Goal: Transaction & Acquisition: Purchase product/service

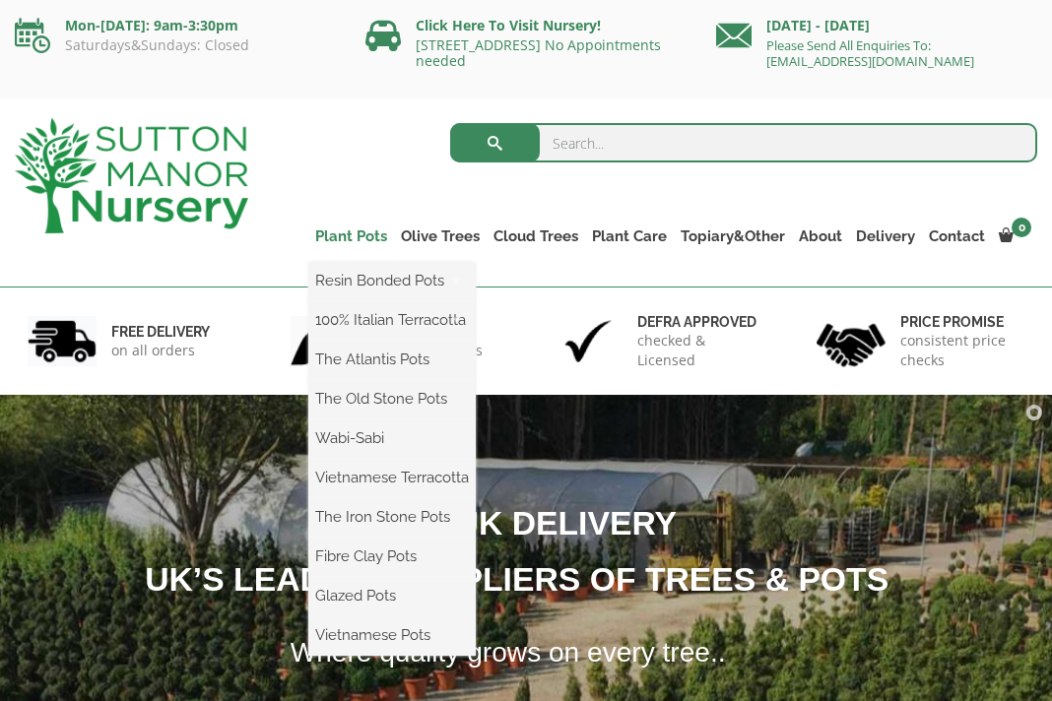
click at [376, 239] on link "Plant Pots" at bounding box center [351, 237] width 86 height 28
click at [375, 238] on link "Plant Pots" at bounding box center [351, 237] width 86 height 28
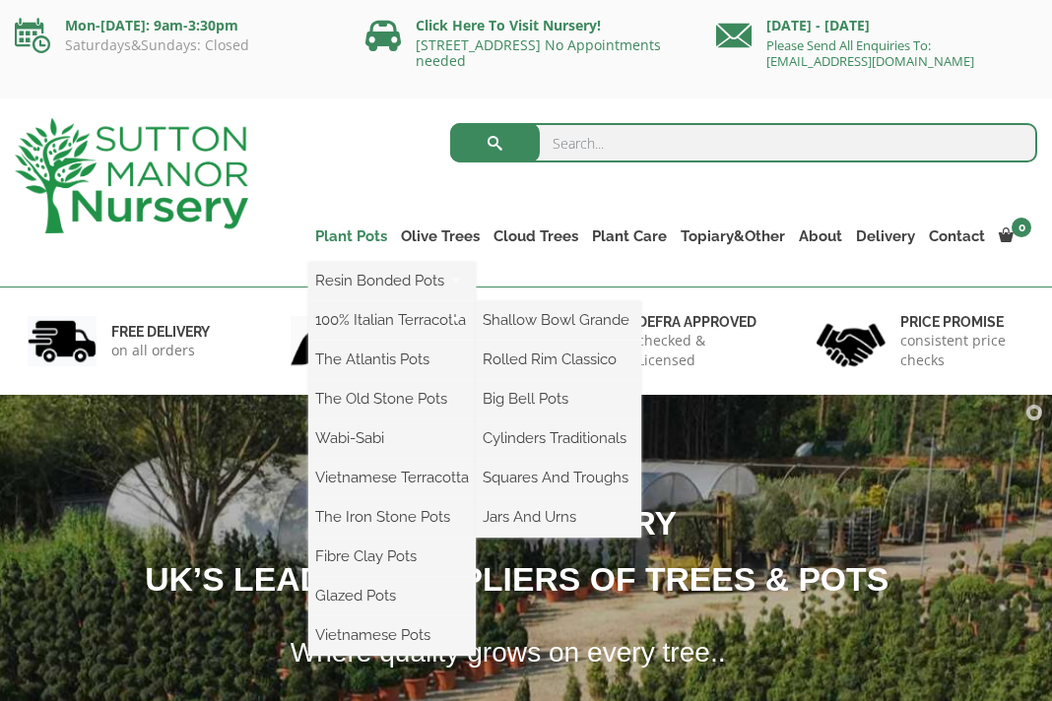
click at [379, 235] on link "Plant Pots" at bounding box center [351, 237] width 86 height 28
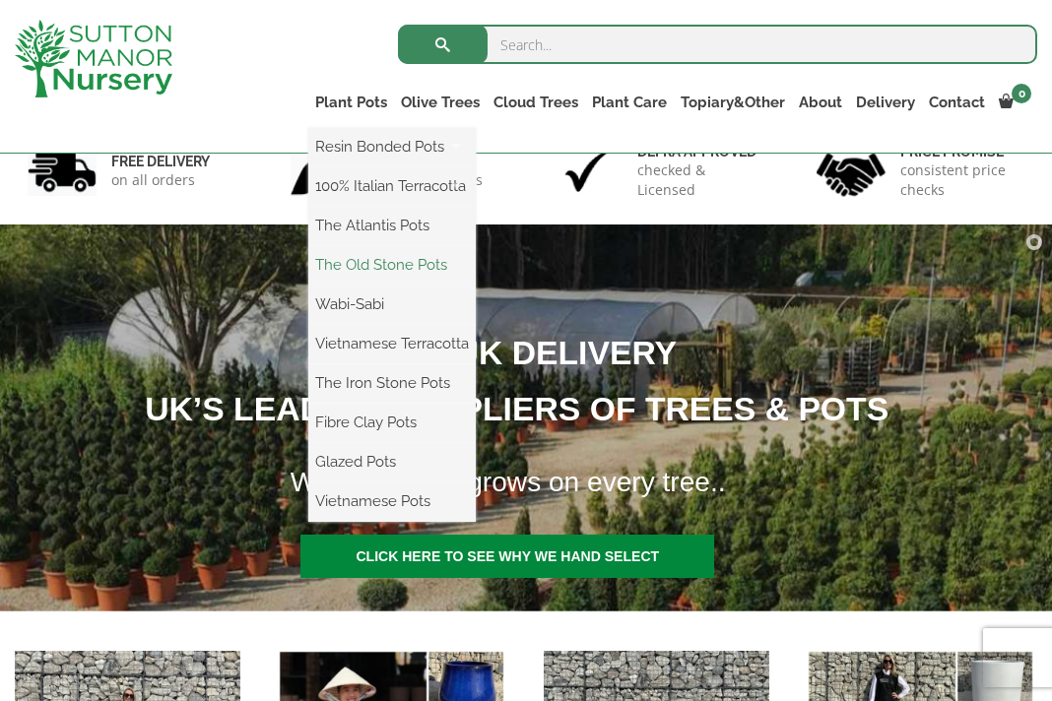
scroll to position [142, 0]
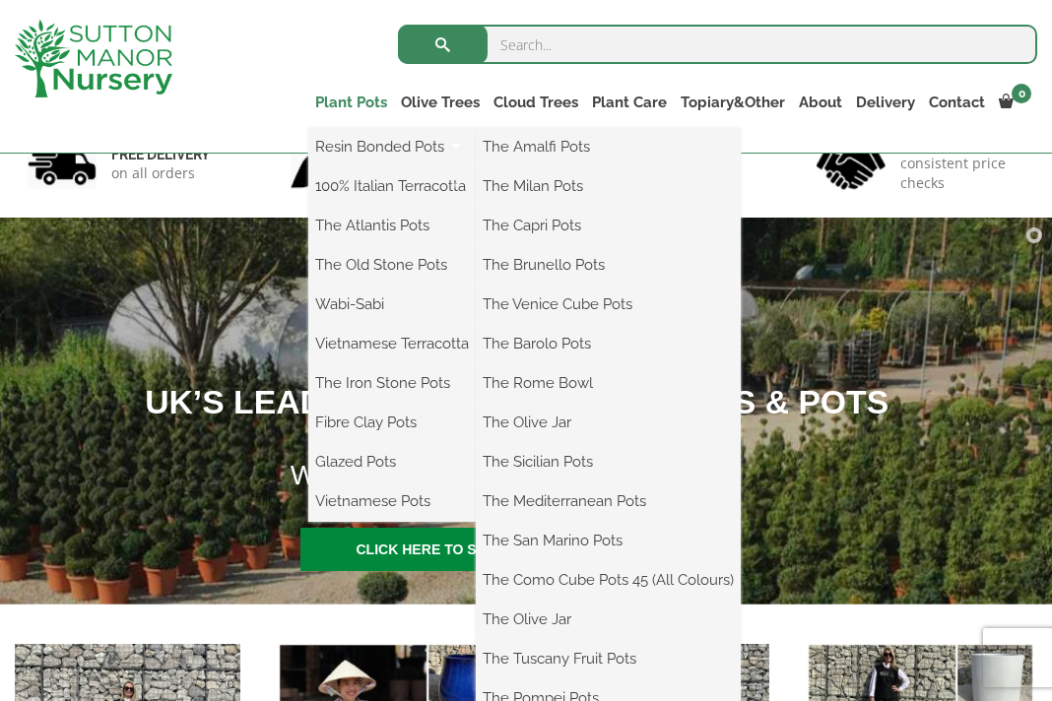
click at [361, 105] on link "Plant Pots" at bounding box center [351, 103] width 86 height 28
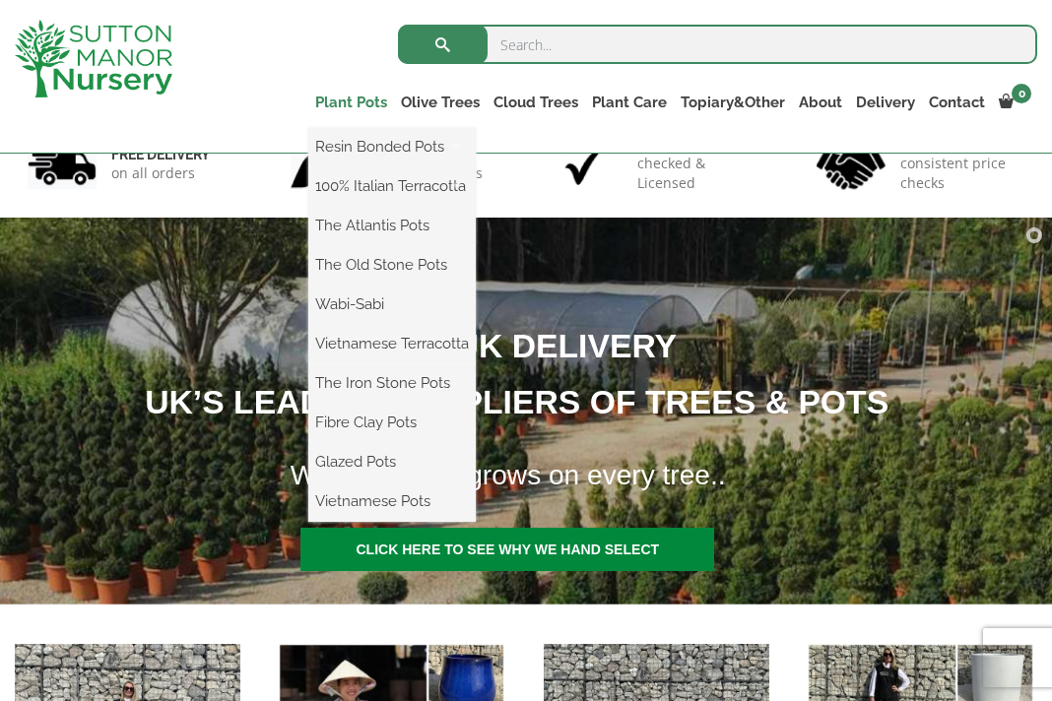
click at [361, 105] on link "Plant Pots" at bounding box center [351, 103] width 86 height 28
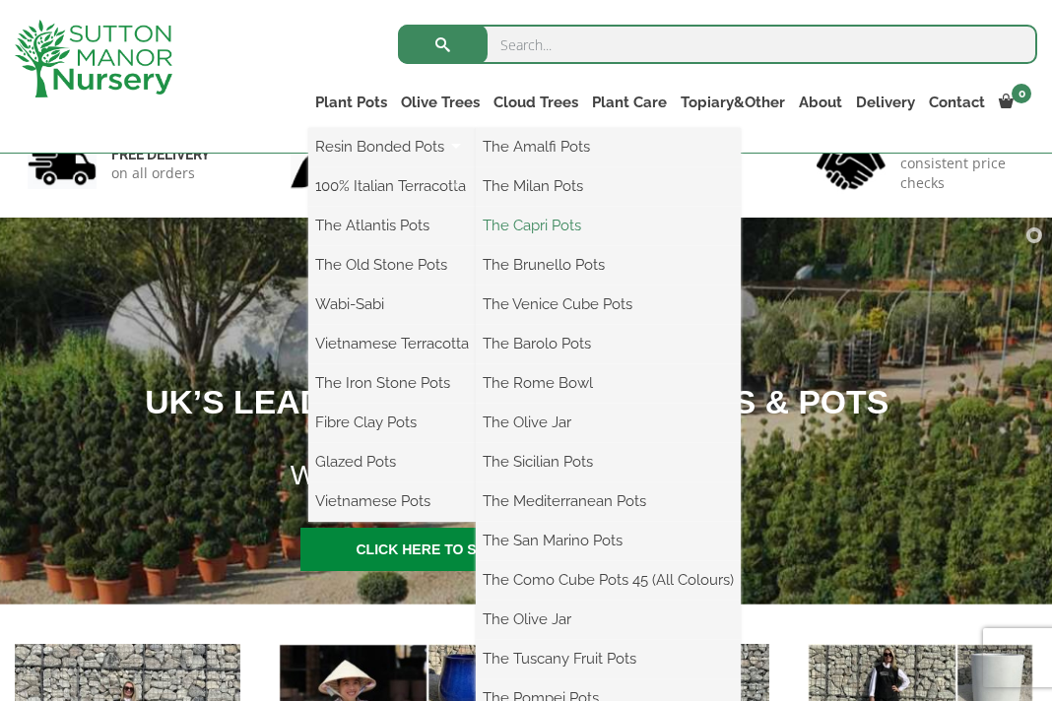
click at [506, 220] on link "The Capri Pots" at bounding box center [608, 226] width 265 height 30
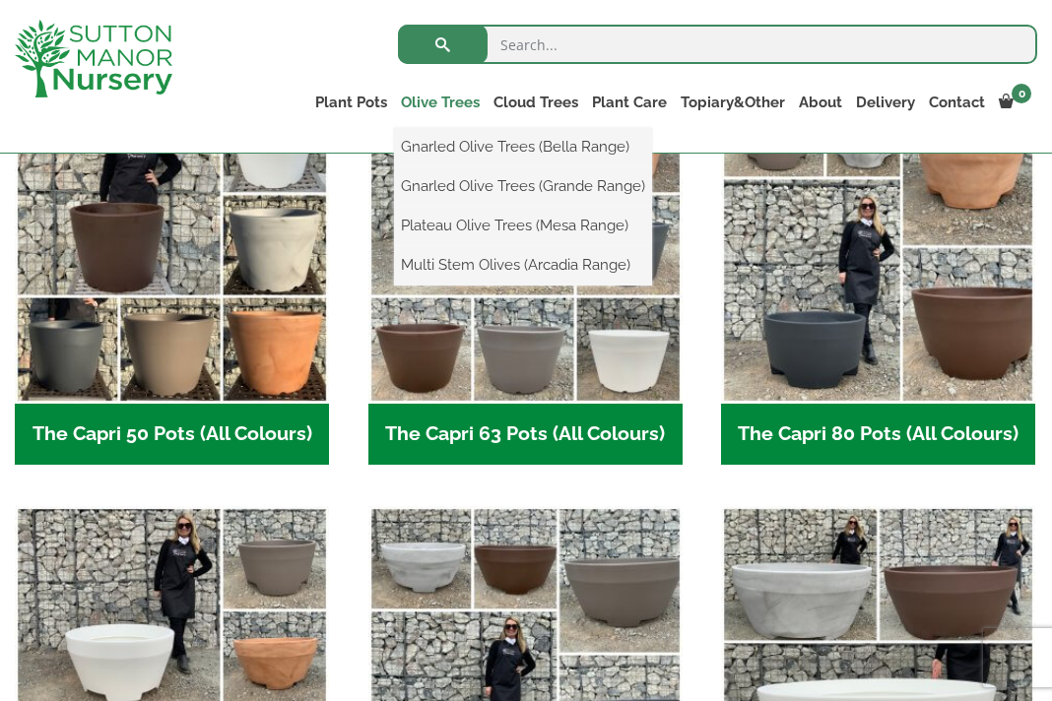
scroll to position [582, 0]
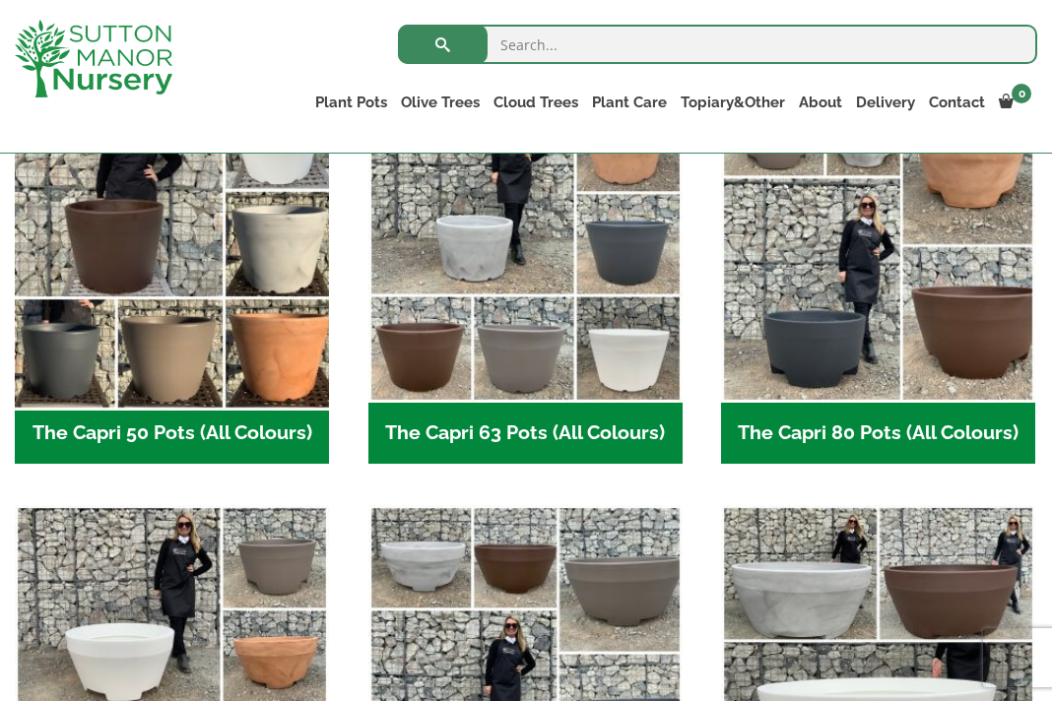
click at [188, 318] on img "Visit product category The Capri 50 Pots (All Colours)" at bounding box center [172, 246] width 330 height 330
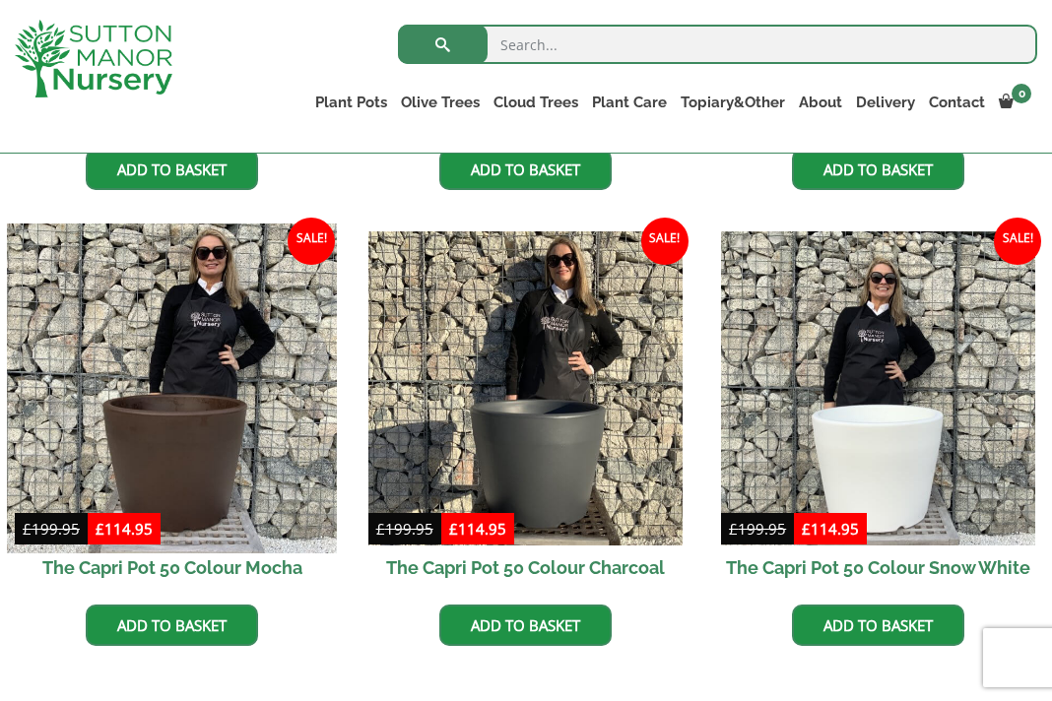
scroll to position [882, 0]
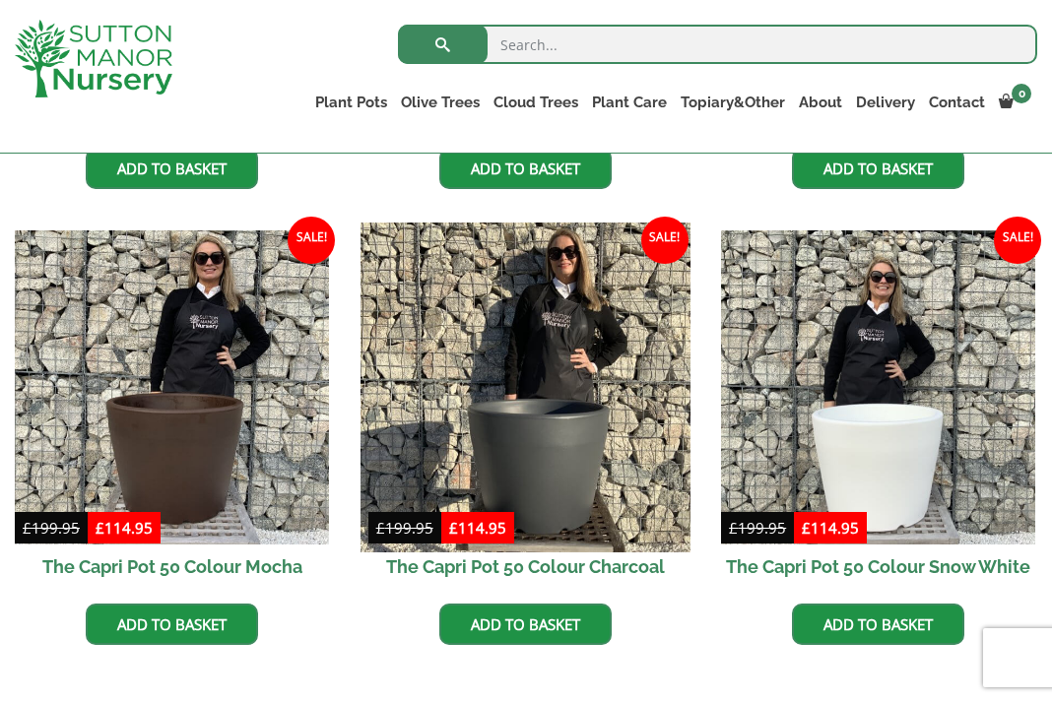
click at [527, 379] on img at bounding box center [525, 388] width 330 height 330
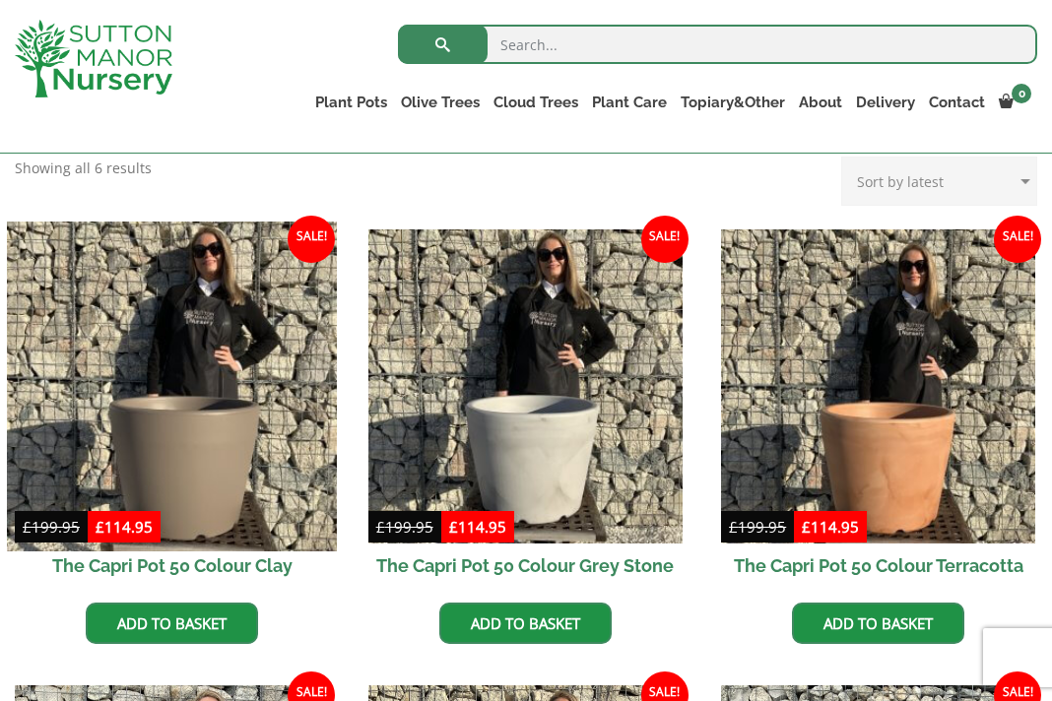
scroll to position [423, 0]
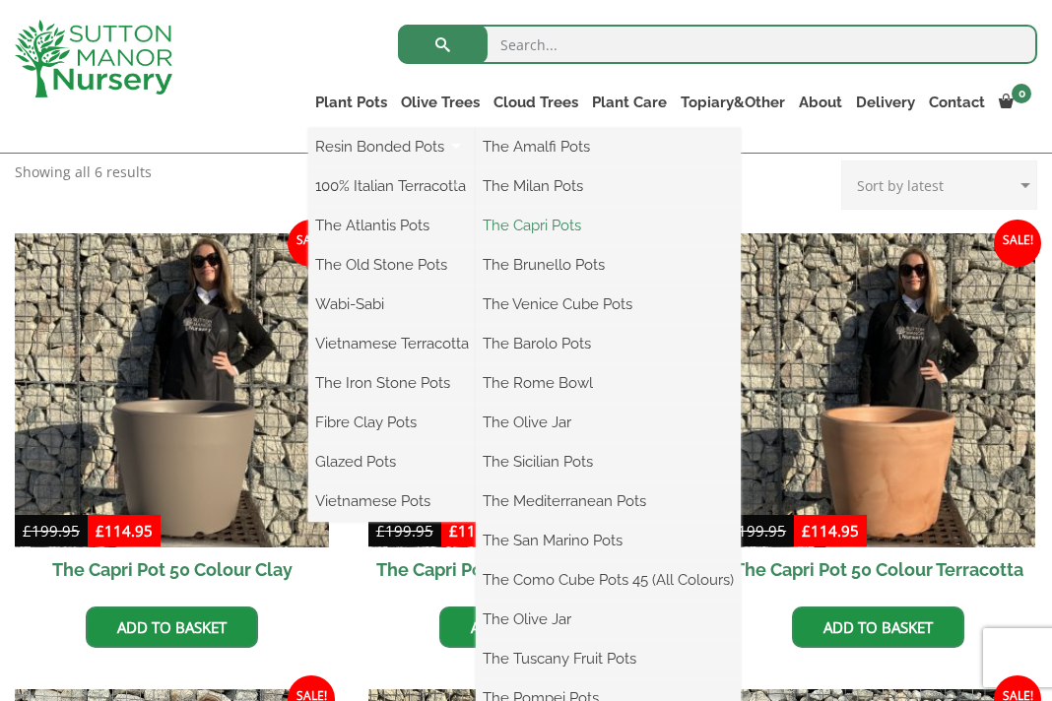
click at [578, 223] on link "The Capri Pots" at bounding box center [608, 226] width 265 height 30
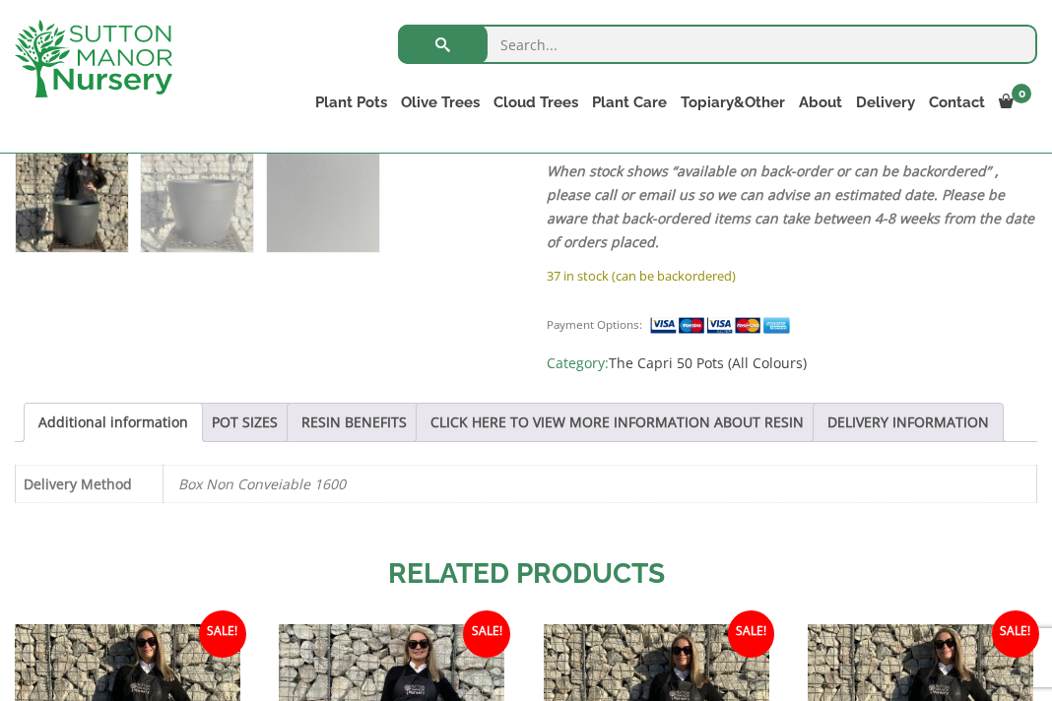
scroll to position [838, 0]
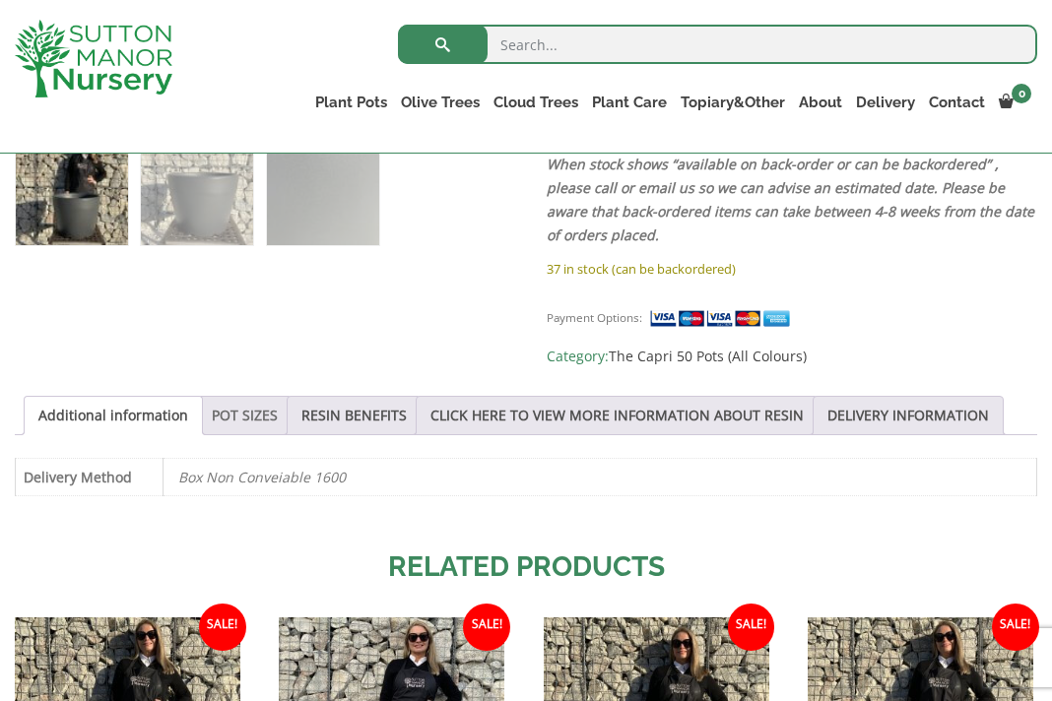
click at [277, 409] on link "POT SIZES" at bounding box center [245, 415] width 66 height 37
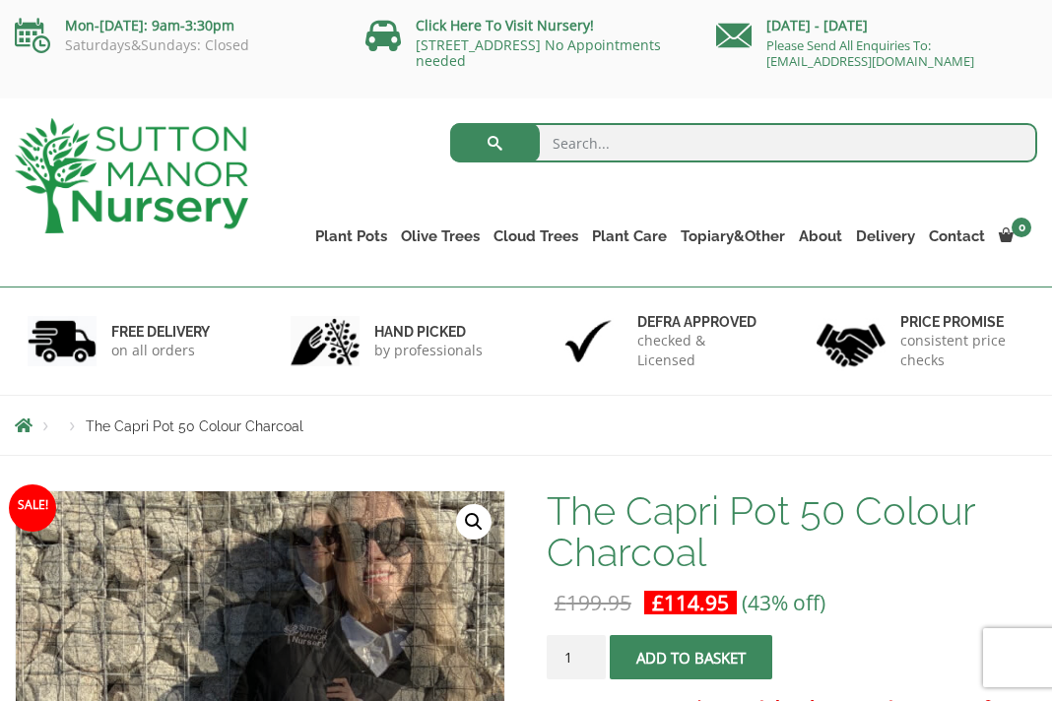
scroll to position [0, 0]
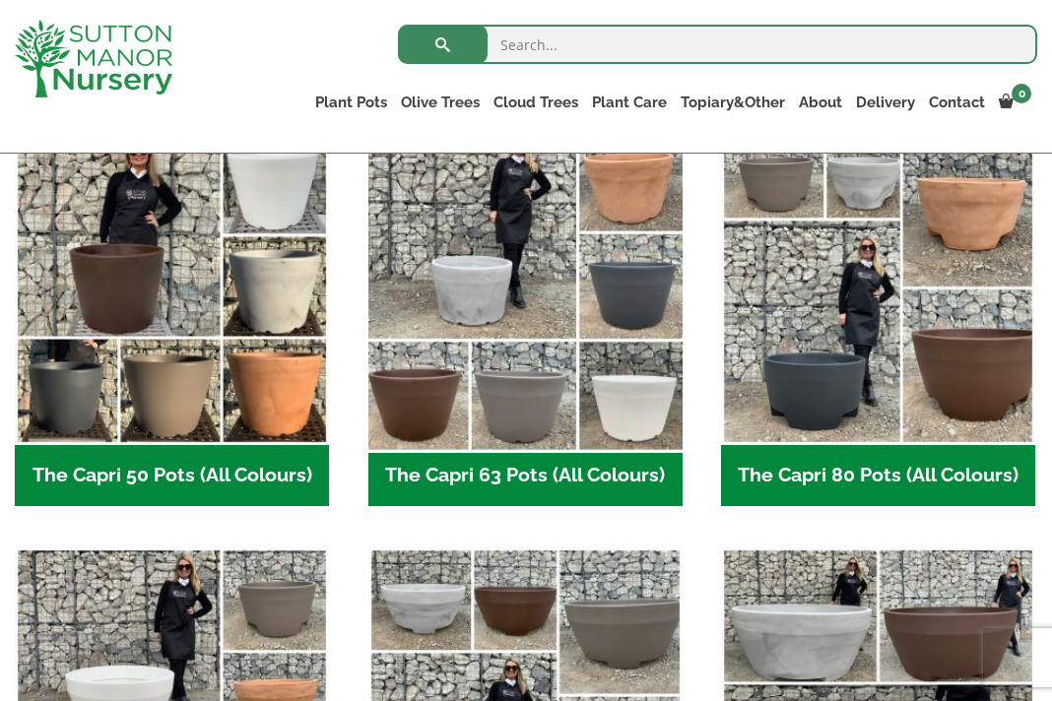
scroll to position [541, 0]
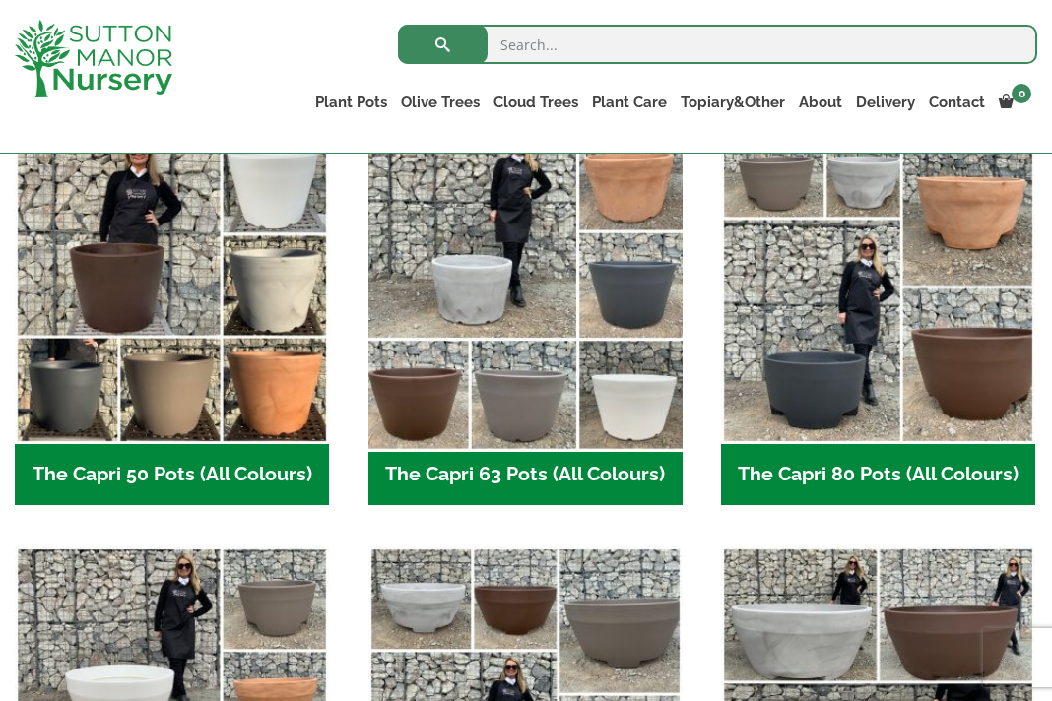
click at [549, 322] on img "Visit product category The Capri 63 Pots (All Colours)" at bounding box center [525, 287] width 330 height 330
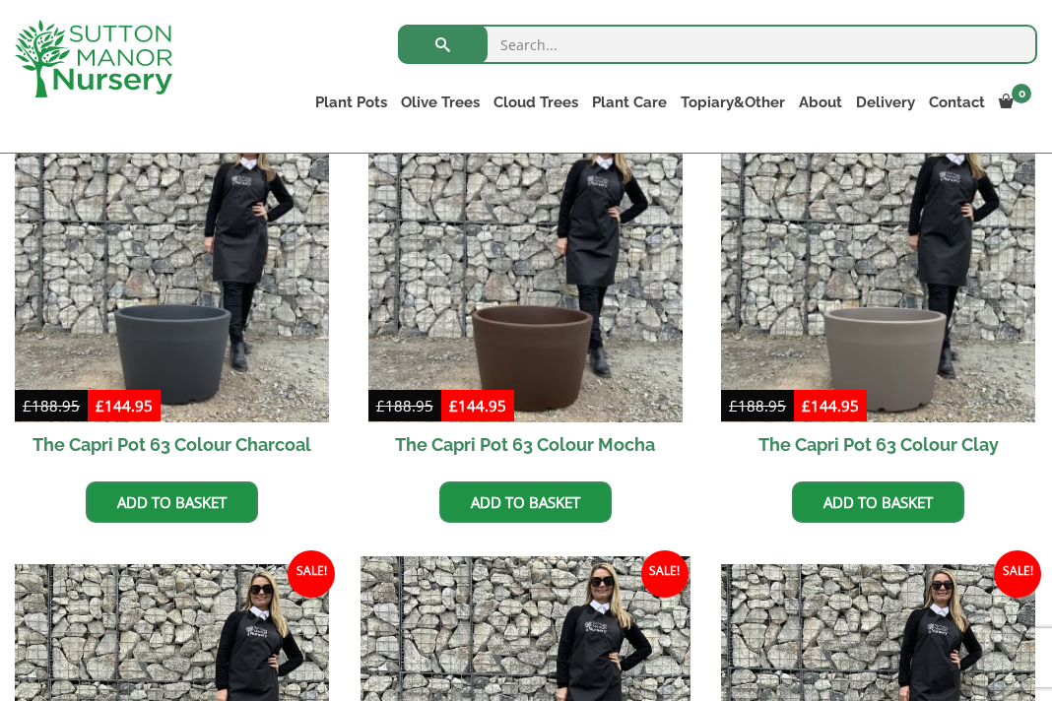
scroll to position [514, 0]
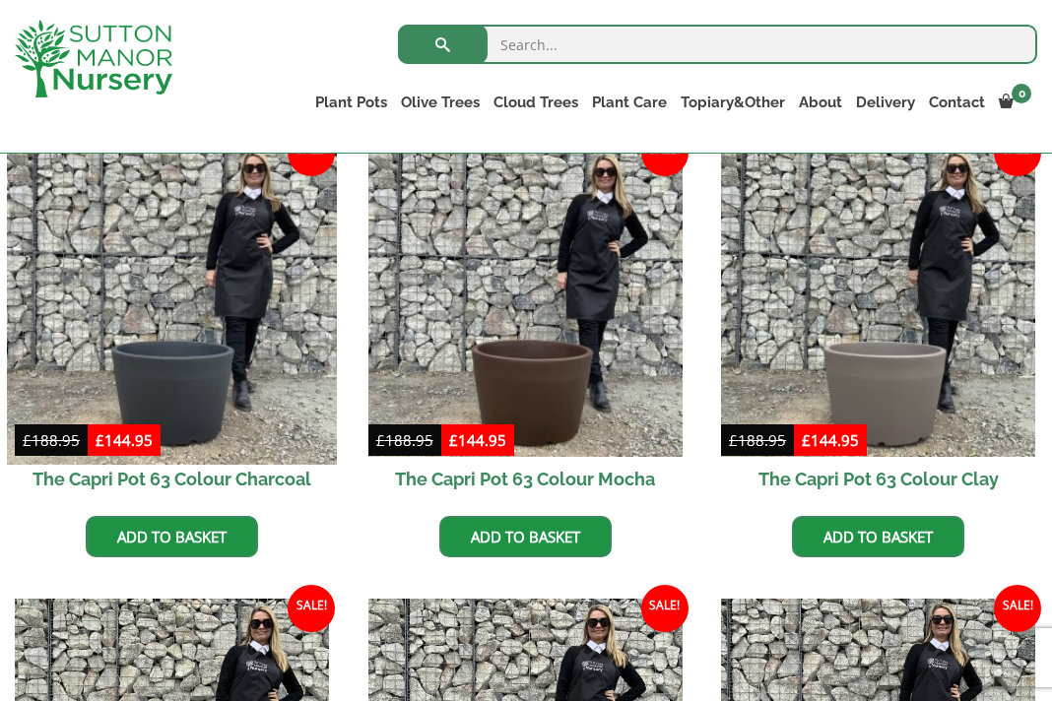
click at [185, 370] on img at bounding box center [172, 300] width 330 height 330
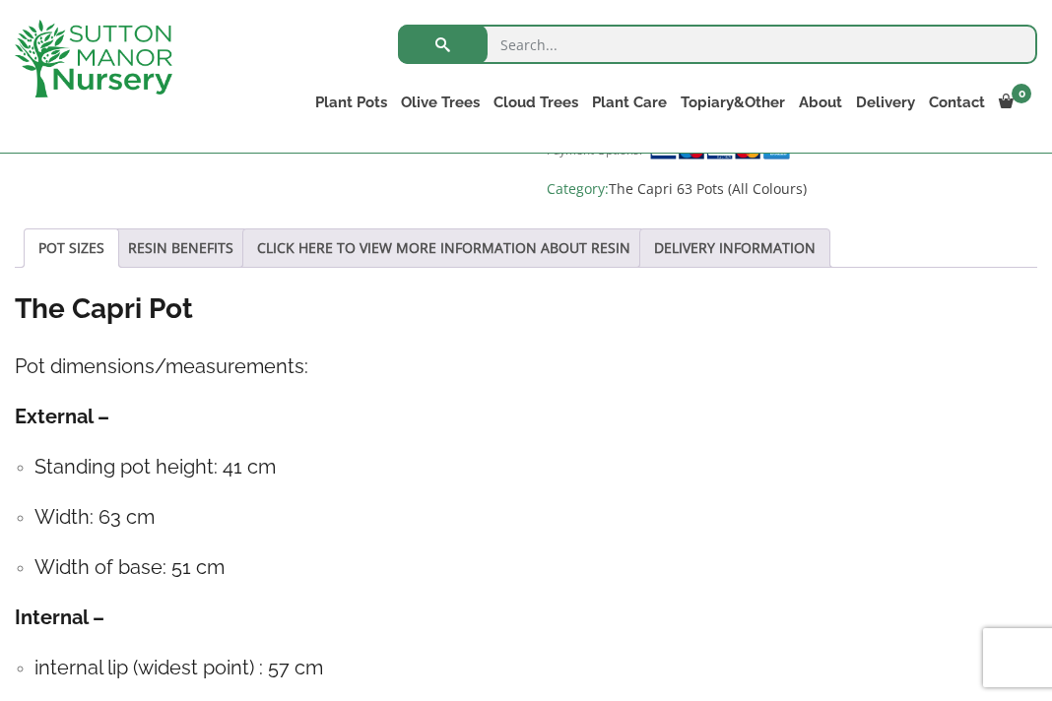
scroll to position [1034, 0]
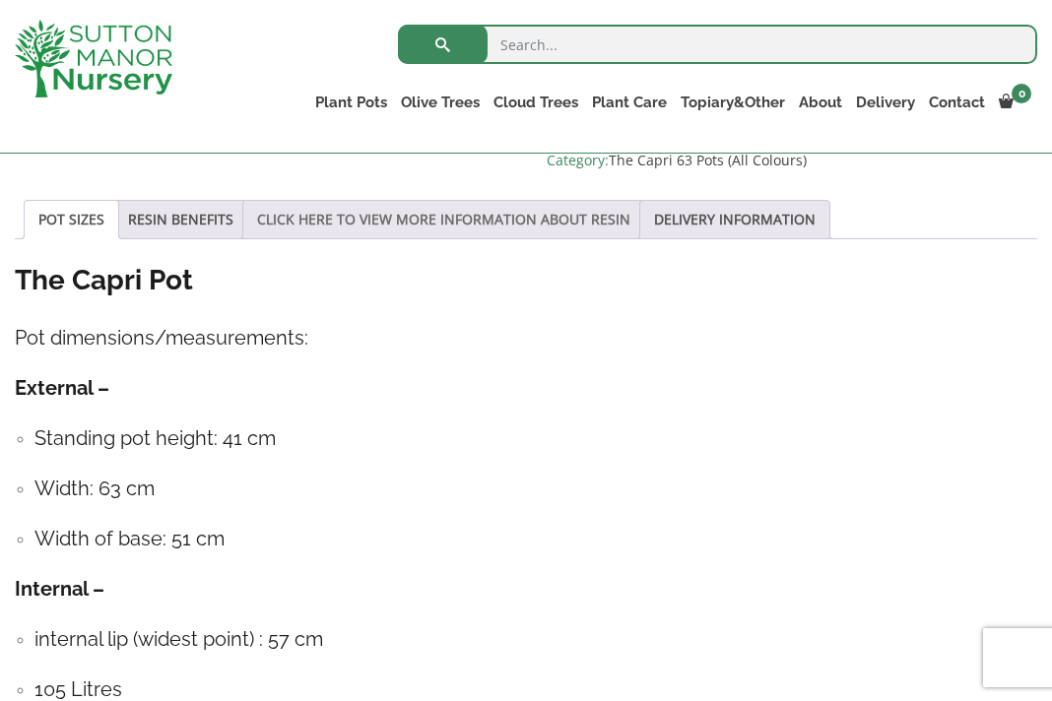
click at [497, 223] on link "CLICK HERE TO VIEW MORE INFORMATION ABOUT RESIN" at bounding box center [443, 219] width 373 height 37
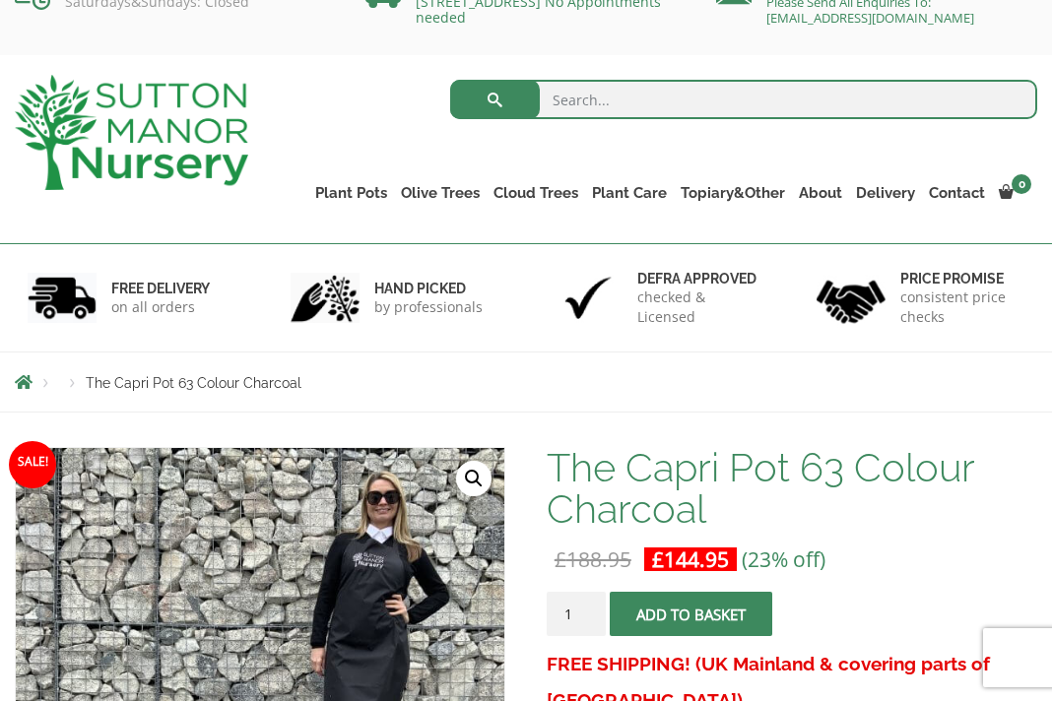
scroll to position [54, 0]
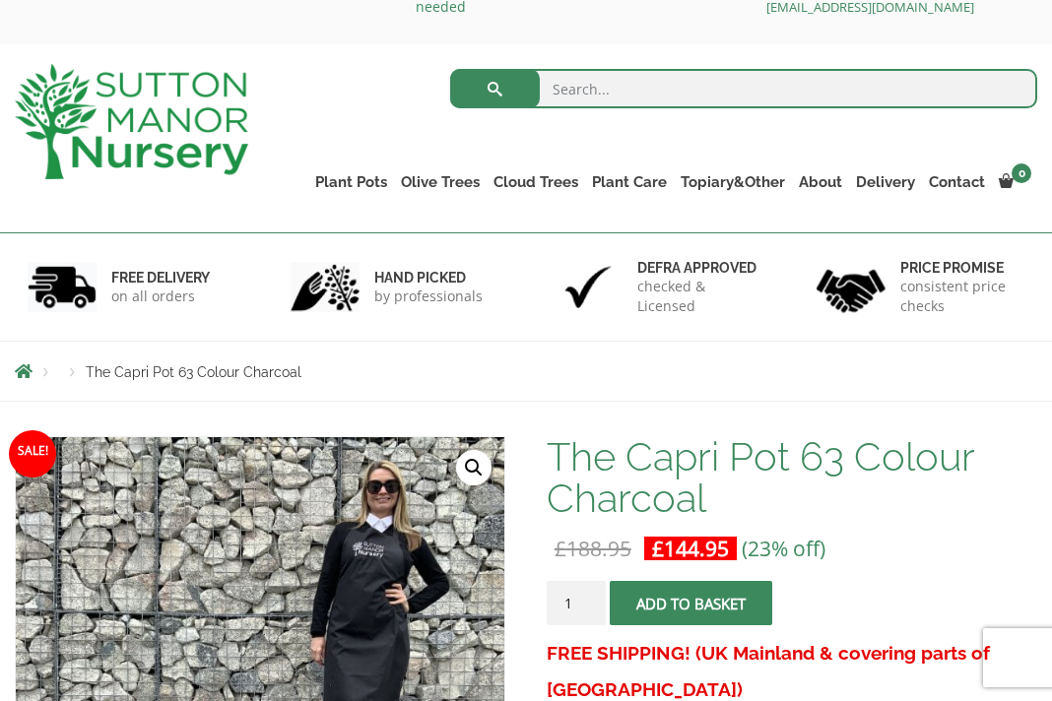
click at [686, 603] on button "Add to basket" at bounding box center [690, 603] width 162 height 44
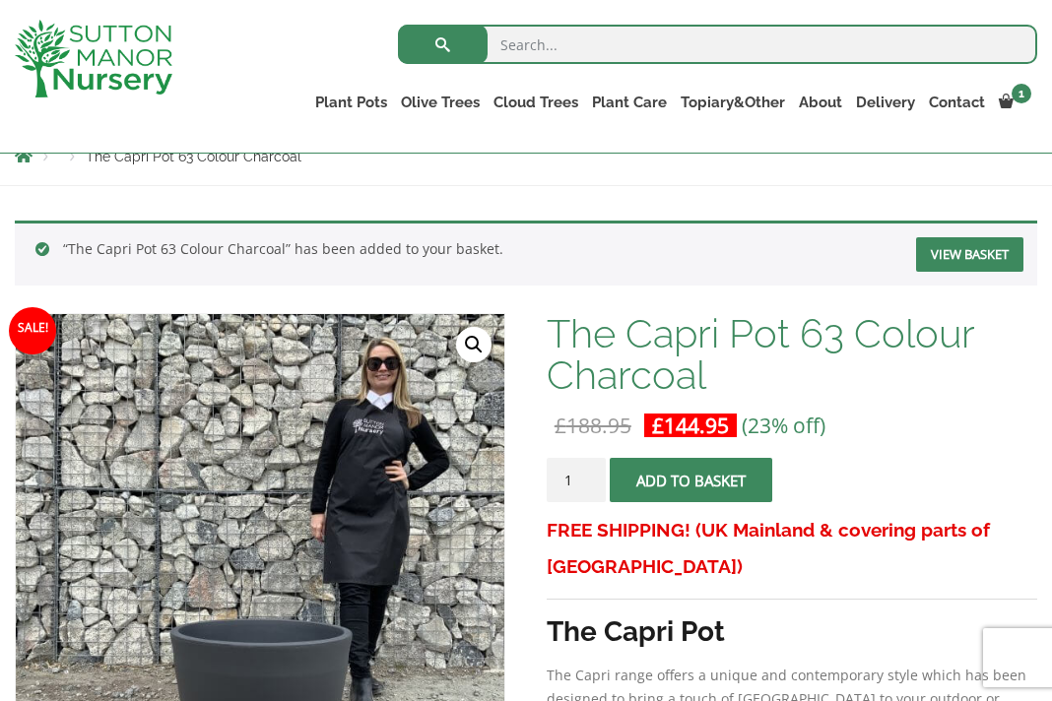
scroll to position [46, 0]
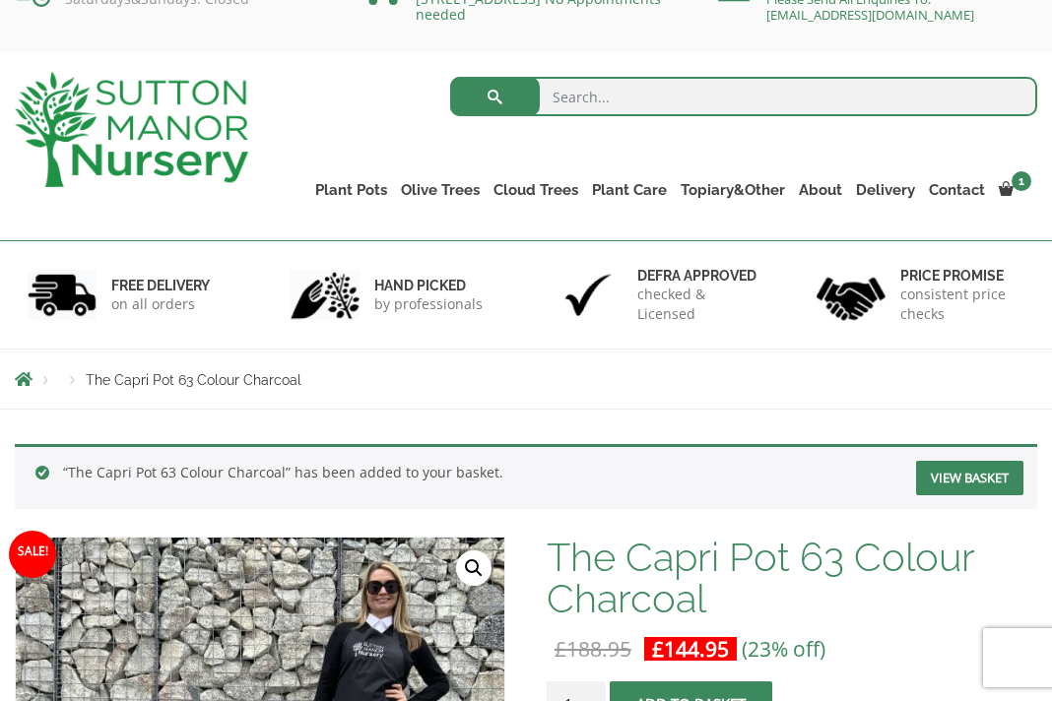
click at [987, 479] on link "View basket" at bounding box center [969, 478] width 107 height 34
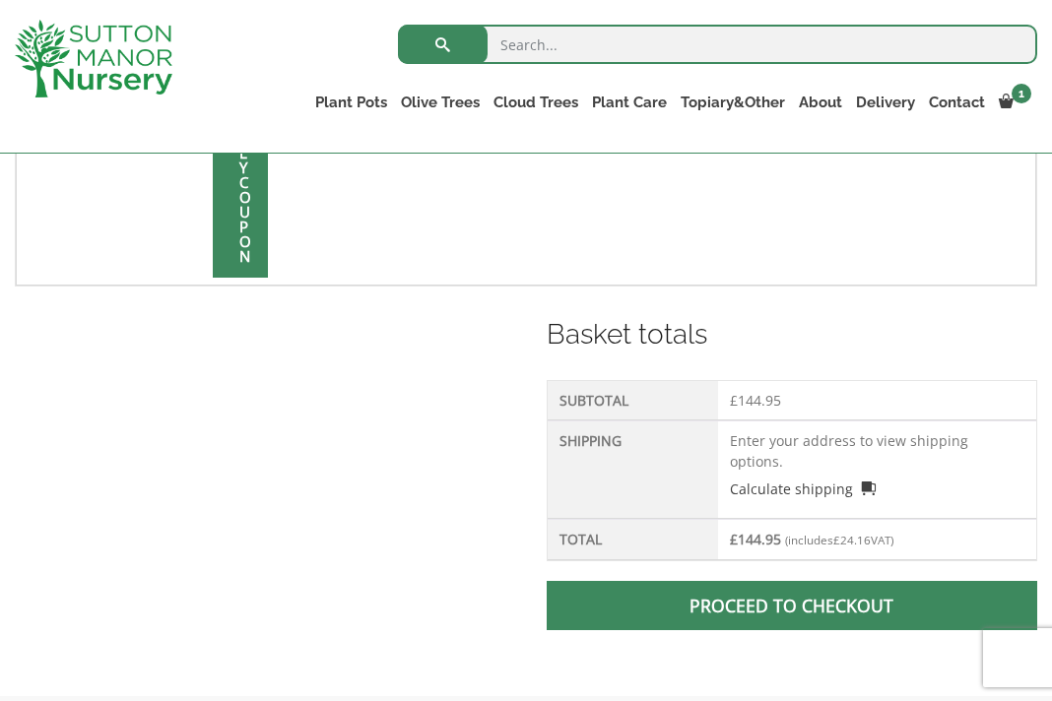
scroll to position [671, 0]
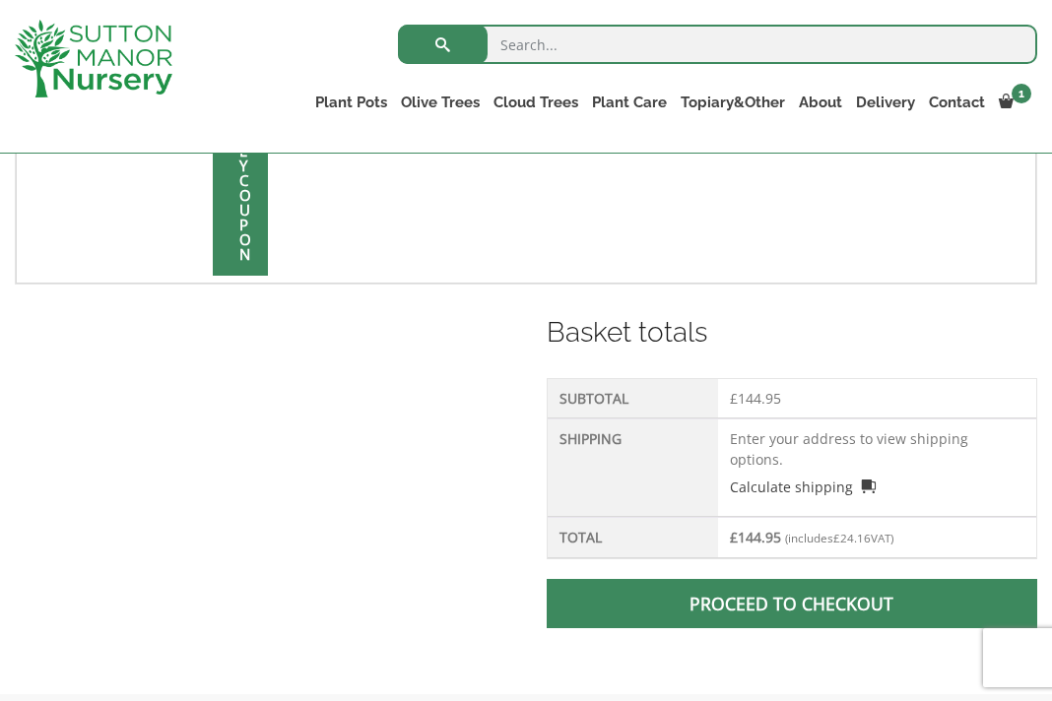
click at [909, 441] on td "Enter your address to view shipping options. Calculate shipping Select a countr…" at bounding box center [877, 467] width 318 height 98
click at [792, 604] on span at bounding box center [792, 604] width 0 height 0
